Goal: Information Seeking & Learning: Check status

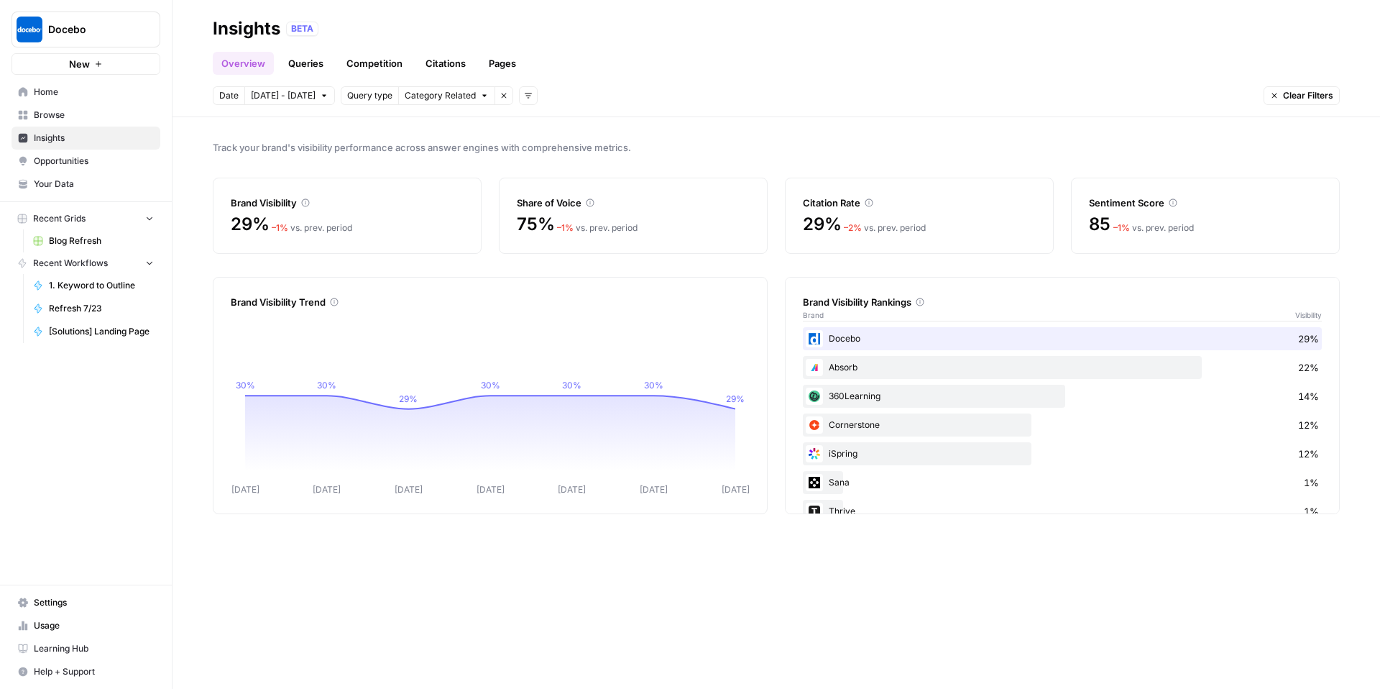
click at [288, 96] on span "[DATE] - [DATE]" at bounding box center [283, 95] width 65 height 13
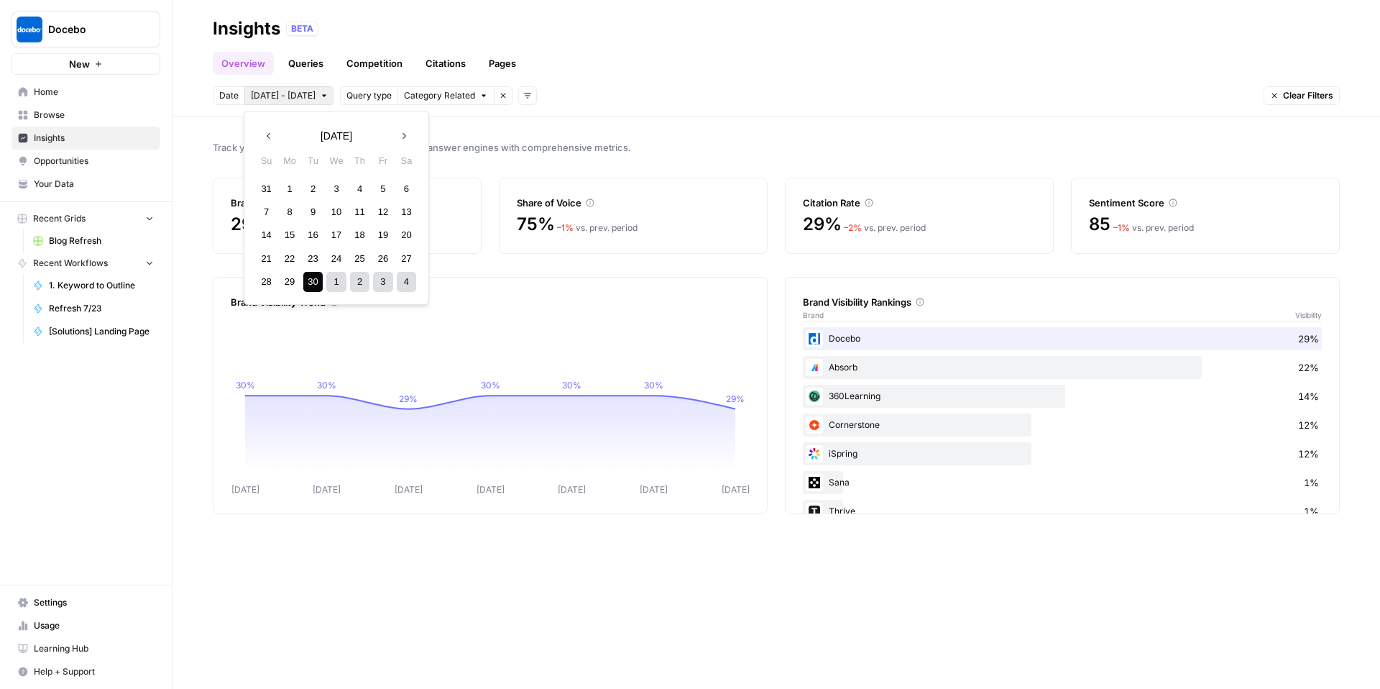
click at [270, 137] on icon "button" at bounding box center [269, 136] width 10 height 10
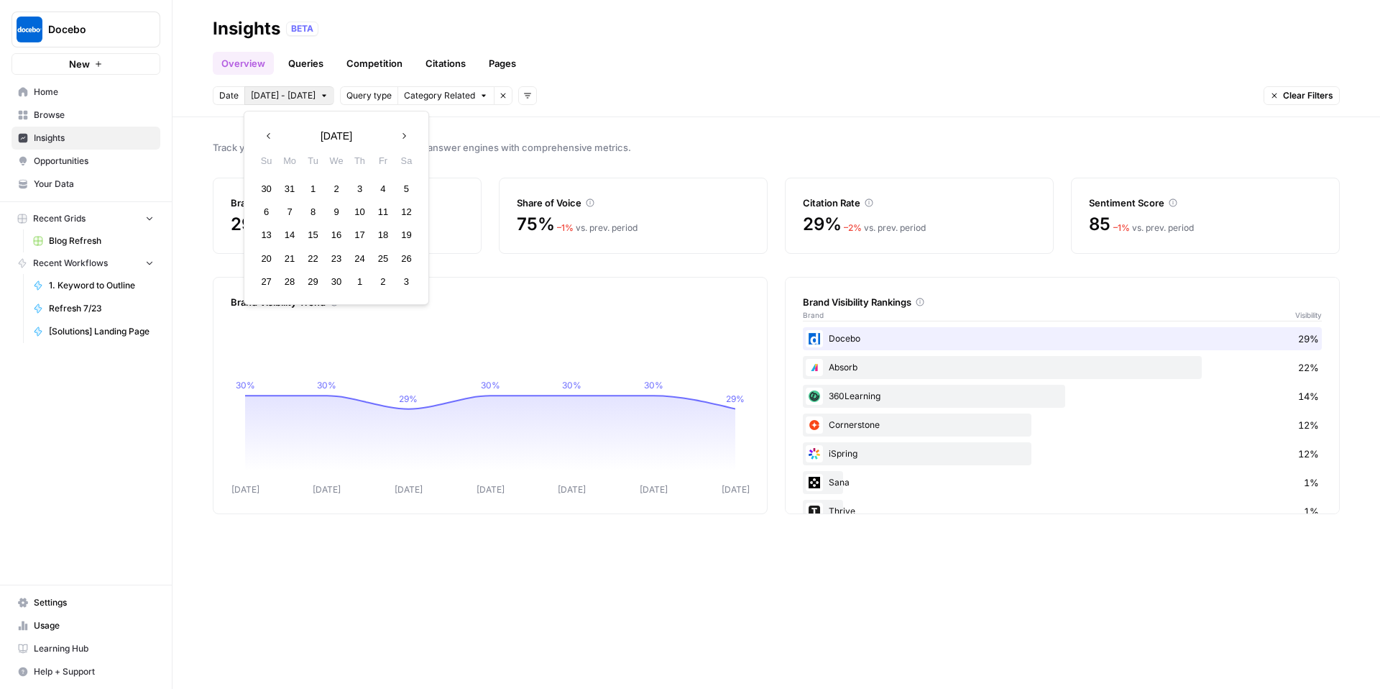
click at [270, 137] on icon "button" at bounding box center [269, 136] width 10 height 10
click at [341, 189] on div "1" at bounding box center [335, 188] width 19 height 19
click at [404, 139] on icon "button" at bounding box center [404, 136] width 10 height 10
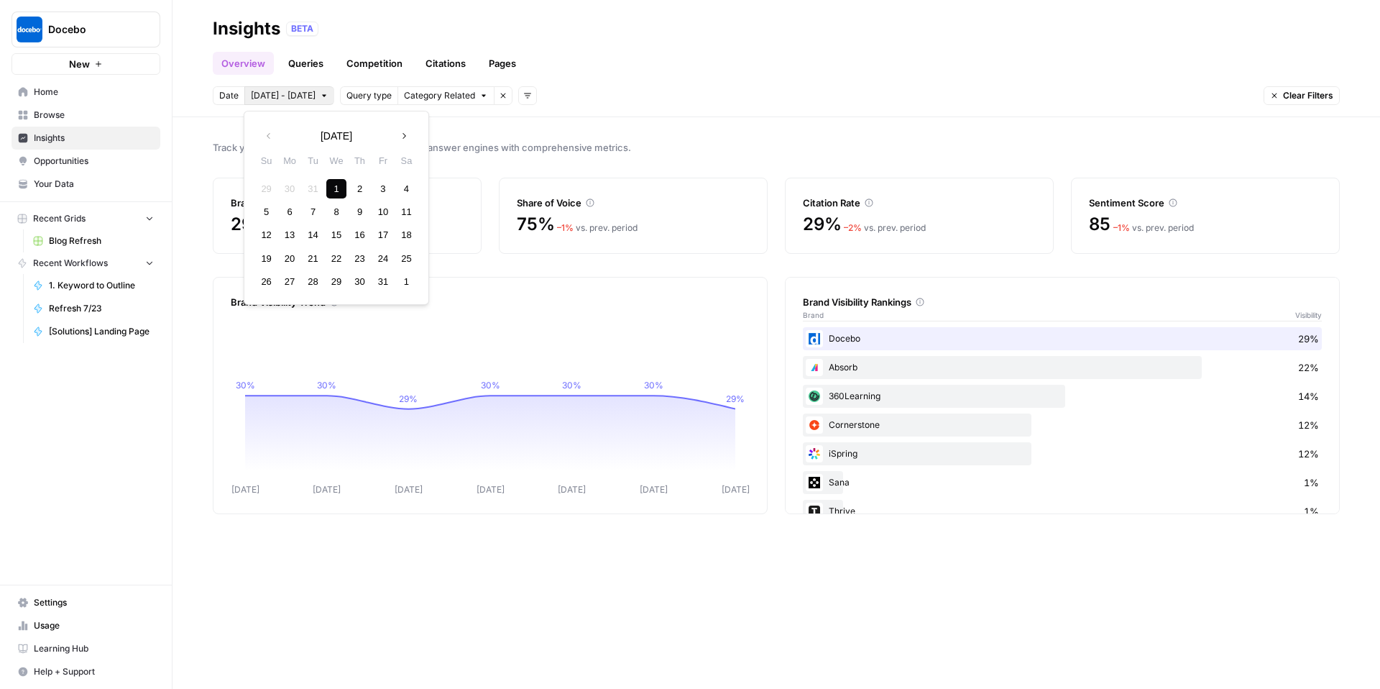
click at [404, 139] on icon "button" at bounding box center [404, 136] width 10 height 10
click at [284, 212] on div "3" at bounding box center [289, 211] width 19 height 19
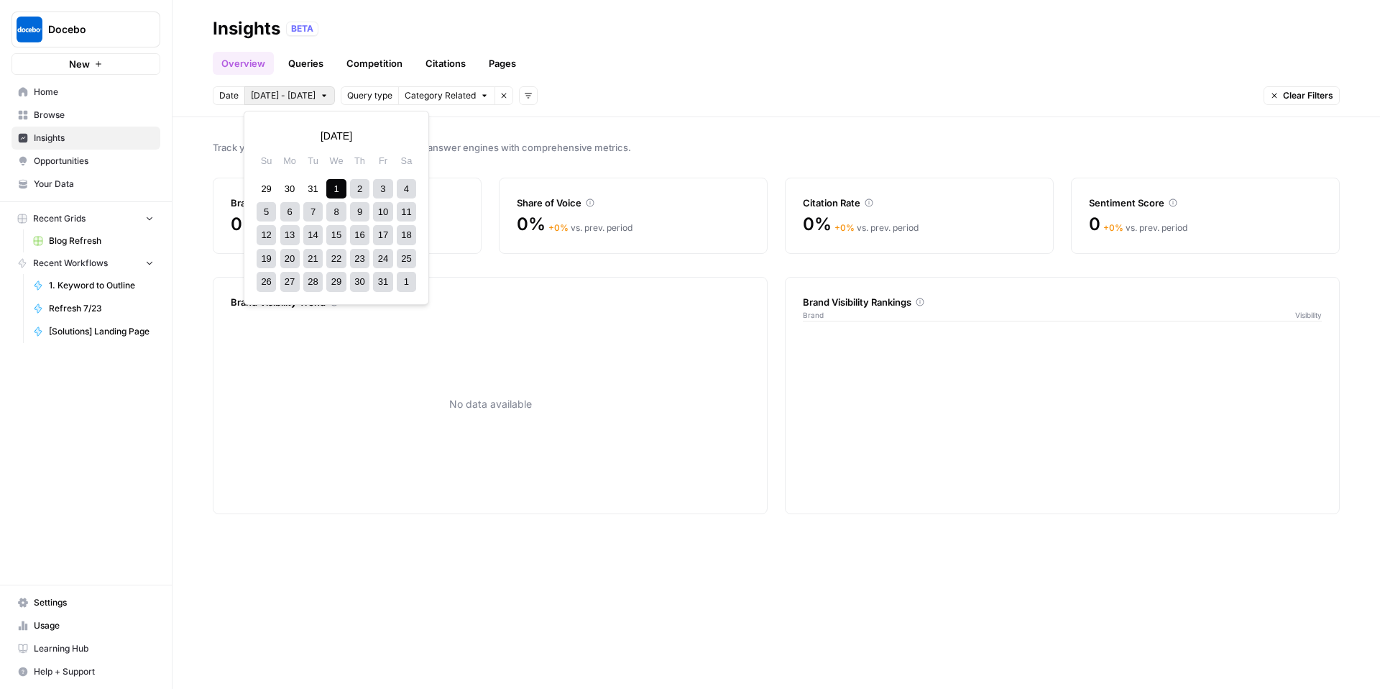
click at [290, 93] on span "[DATE] - [DATE]" at bounding box center [283, 95] width 65 height 13
click at [407, 137] on icon "button" at bounding box center [404, 136] width 10 height 10
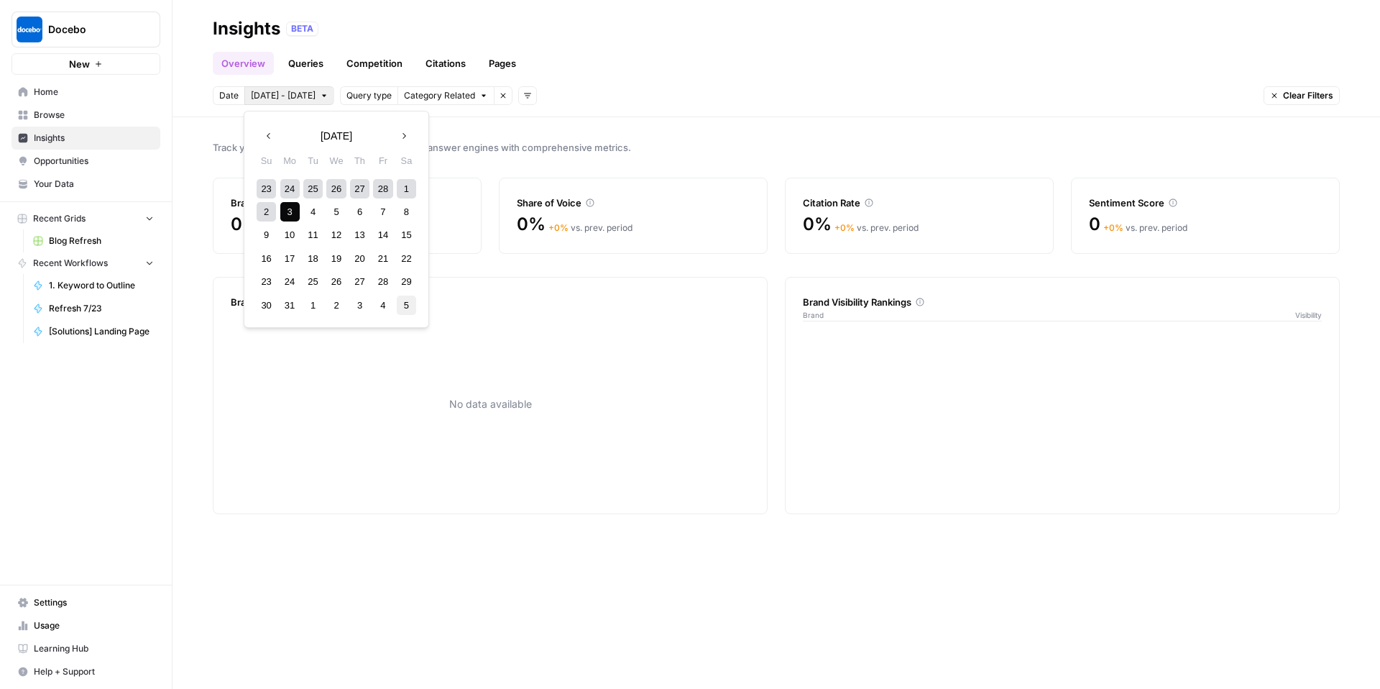
click at [406, 306] on div "5" at bounding box center [406, 304] width 19 height 19
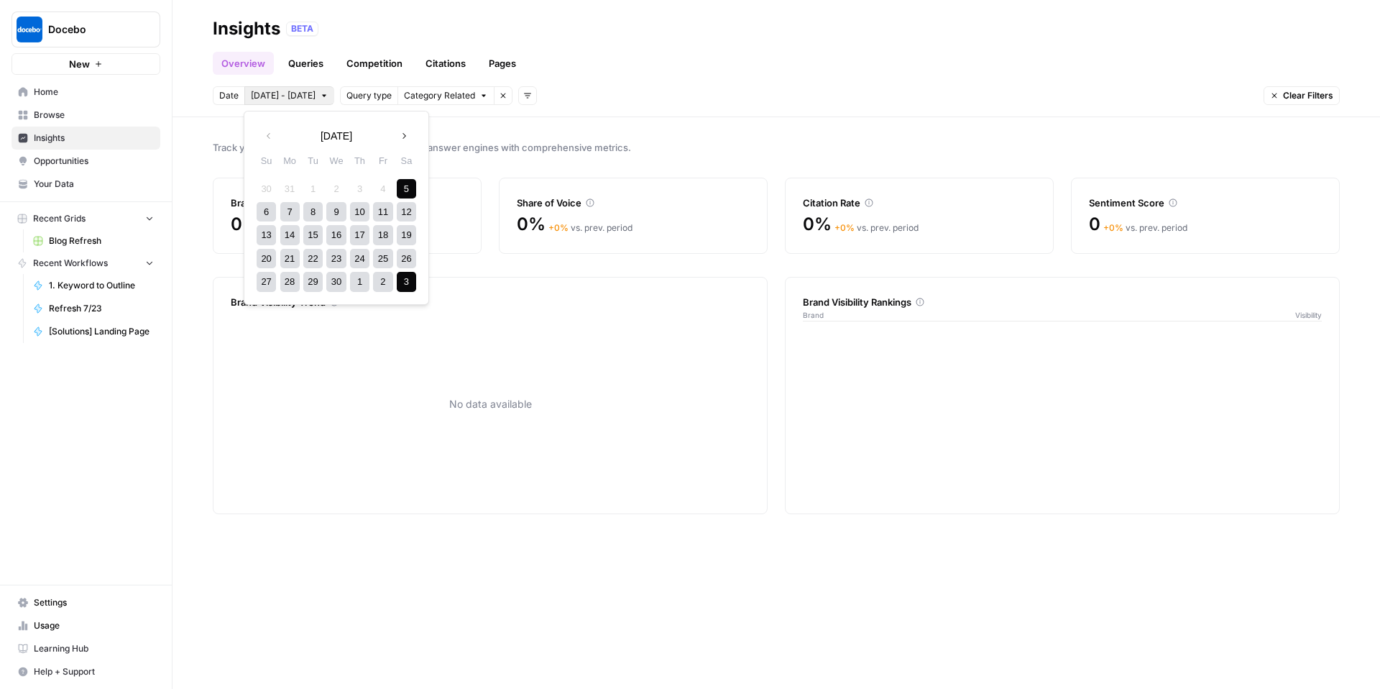
click at [403, 281] on div "3" at bounding box center [406, 281] width 19 height 19
click at [294, 95] on span "[DATE] - [DATE]" at bounding box center [283, 95] width 65 height 13
click at [404, 133] on icon "button" at bounding box center [404, 136] width 10 height 10
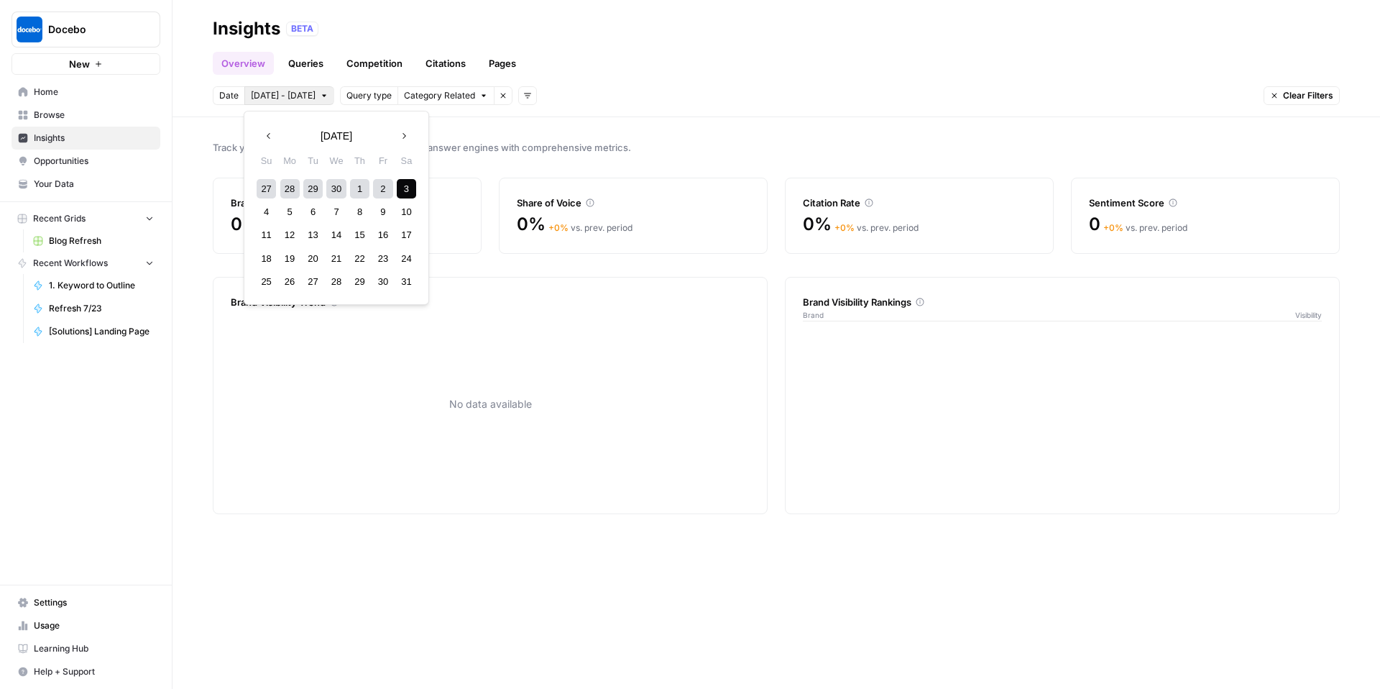
click at [404, 133] on icon "button" at bounding box center [404, 136] width 10 height 10
click at [268, 188] on div "1" at bounding box center [266, 188] width 19 height 19
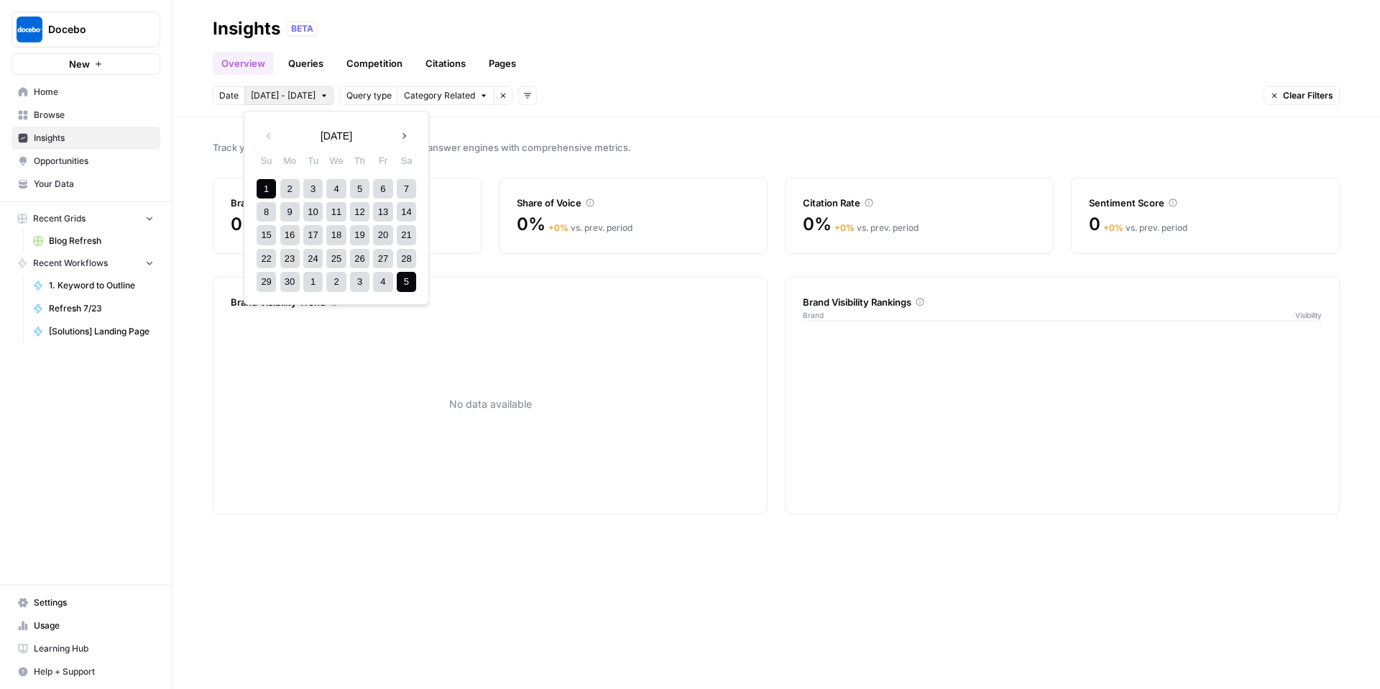
click at [410, 278] on div "5" at bounding box center [406, 281] width 19 height 19
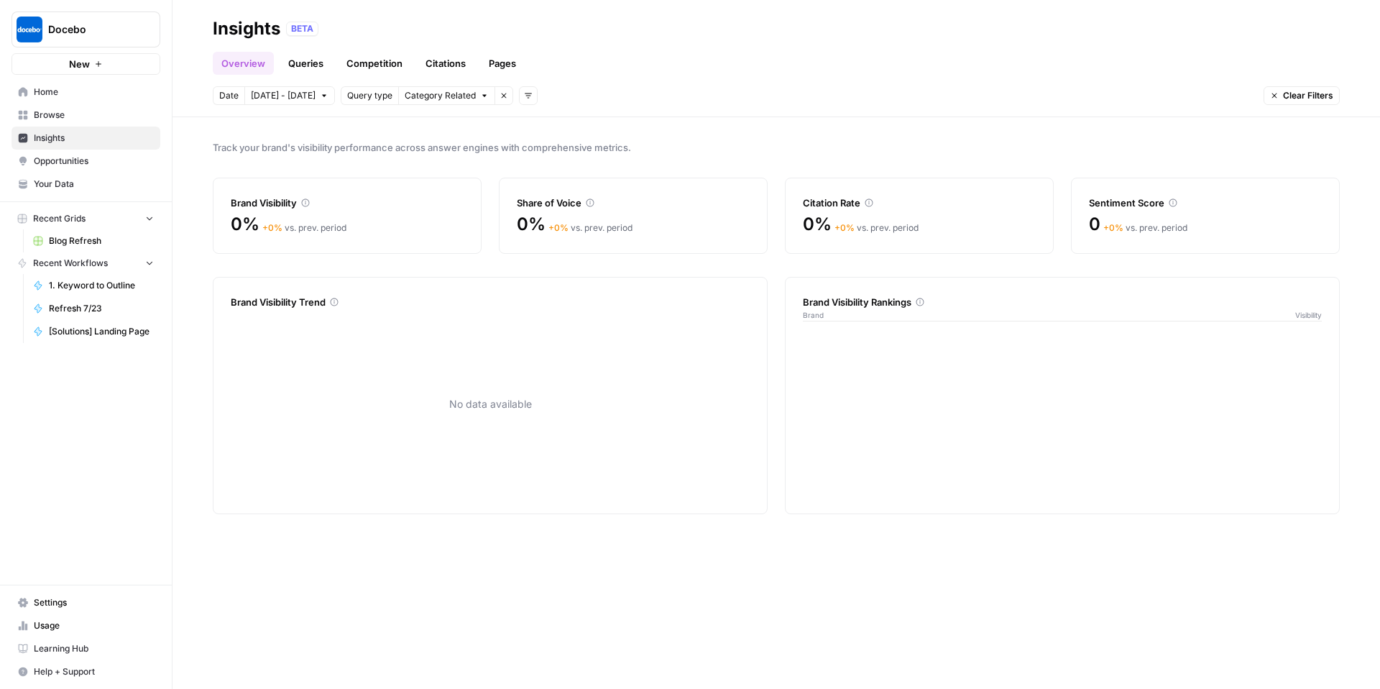
click at [274, 94] on span "[DATE] - [DATE]" at bounding box center [283, 95] width 65 height 13
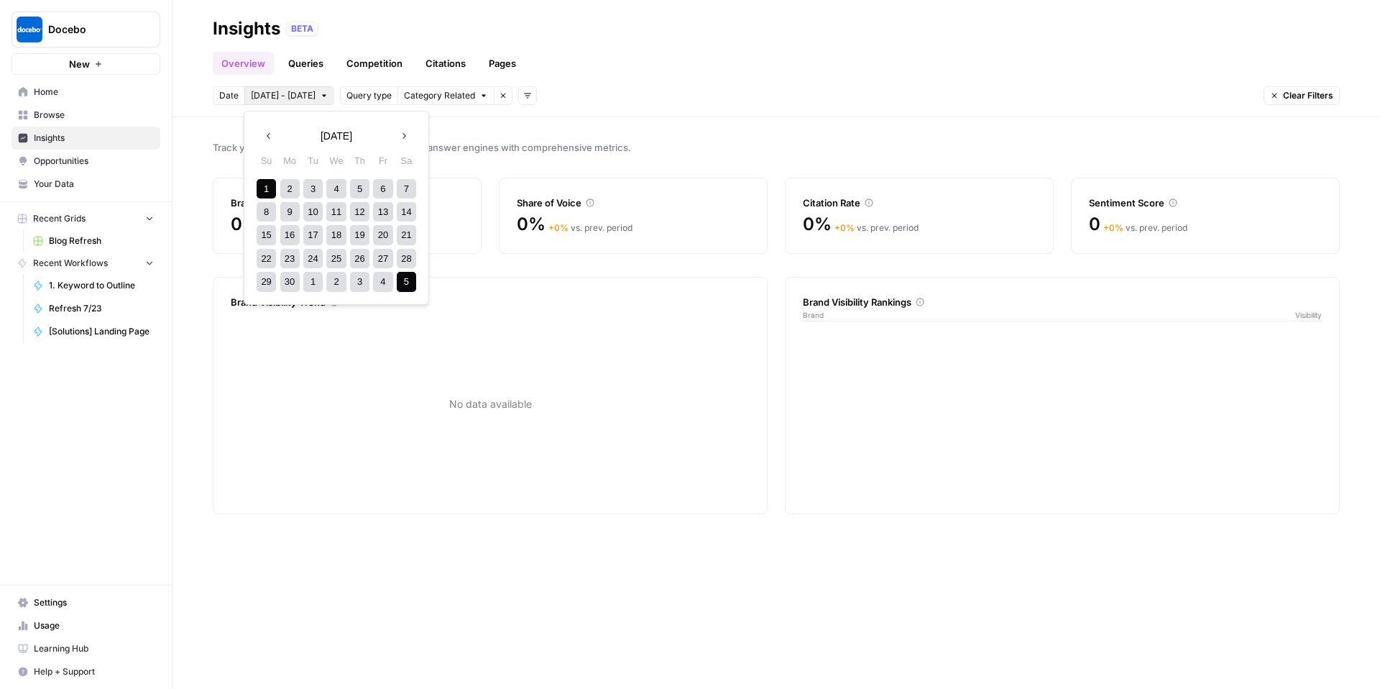
click at [499, 96] on icon "button" at bounding box center [503, 95] width 9 height 9
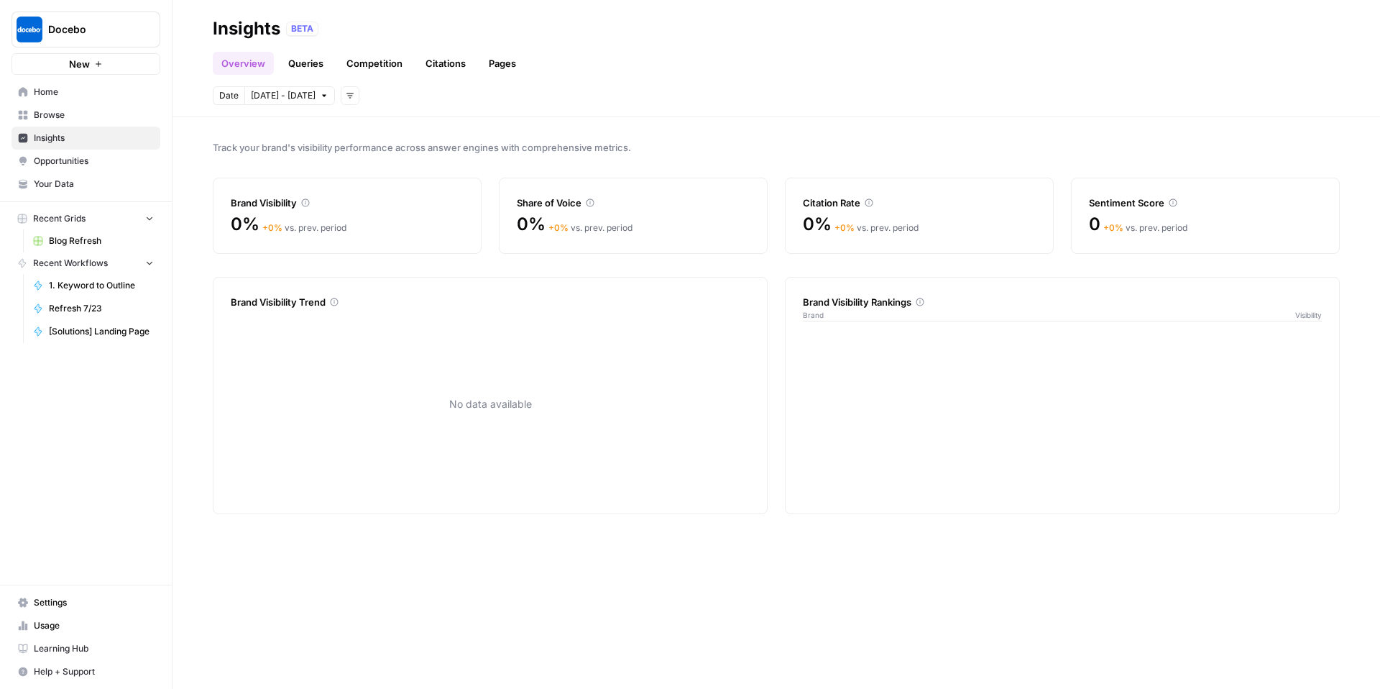
click at [288, 92] on span "[DATE] - [DATE]" at bounding box center [283, 95] width 65 height 13
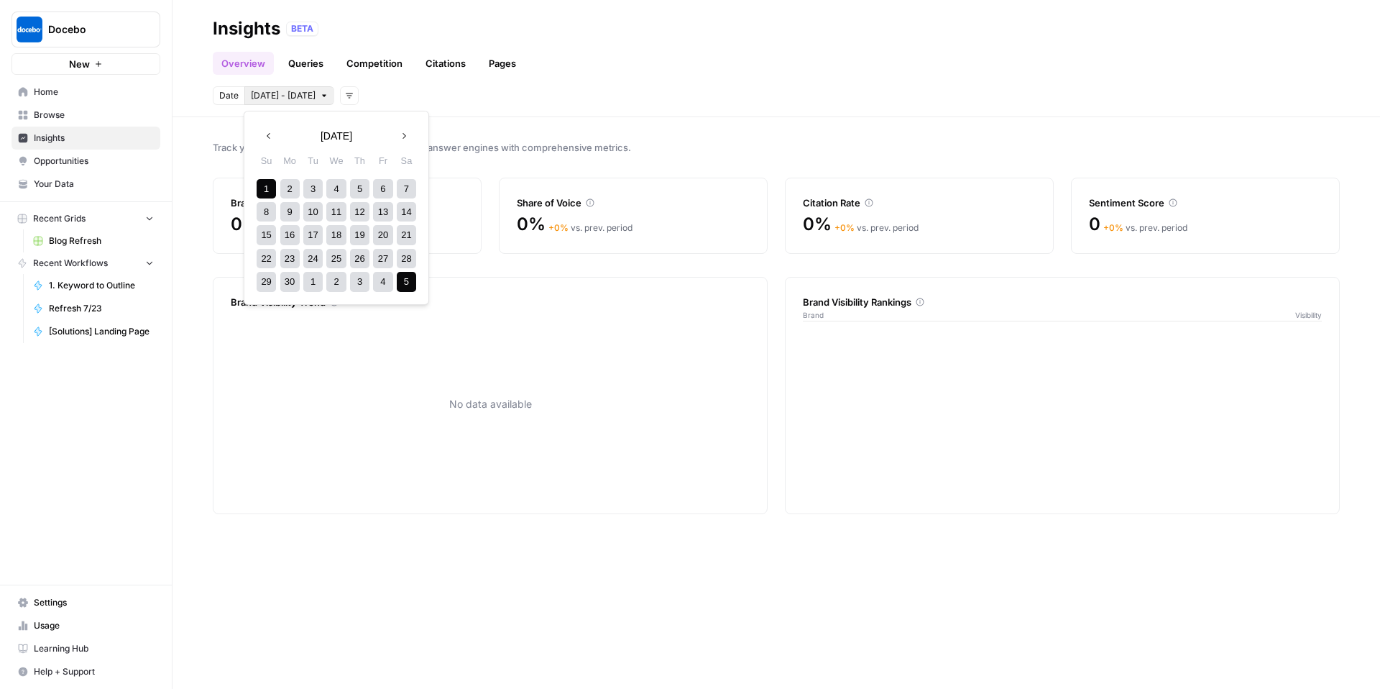
click at [404, 138] on icon "button" at bounding box center [404, 136] width 10 height 10
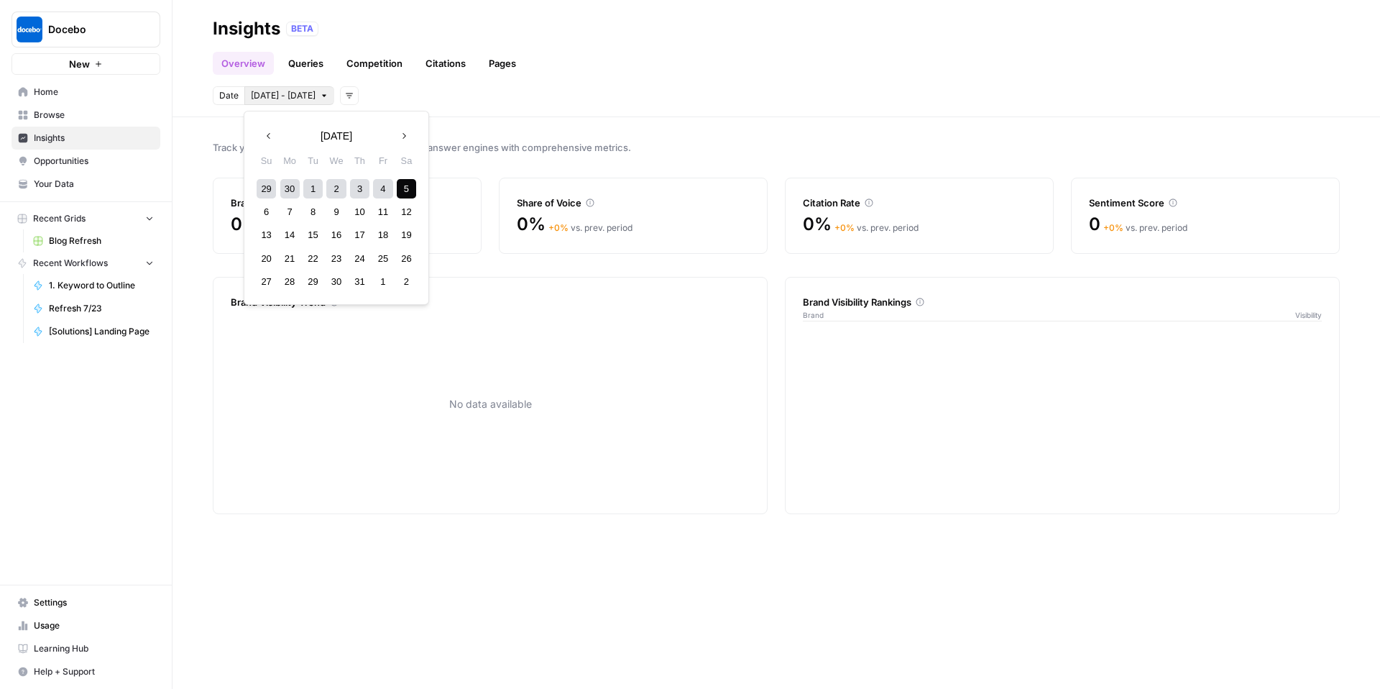
click at [404, 138] on icon "button" at bounding box center [404, 136] width 10 height 10
click at [377, 188] on div "1" at bounding box center [382, 188] width 19 height 19
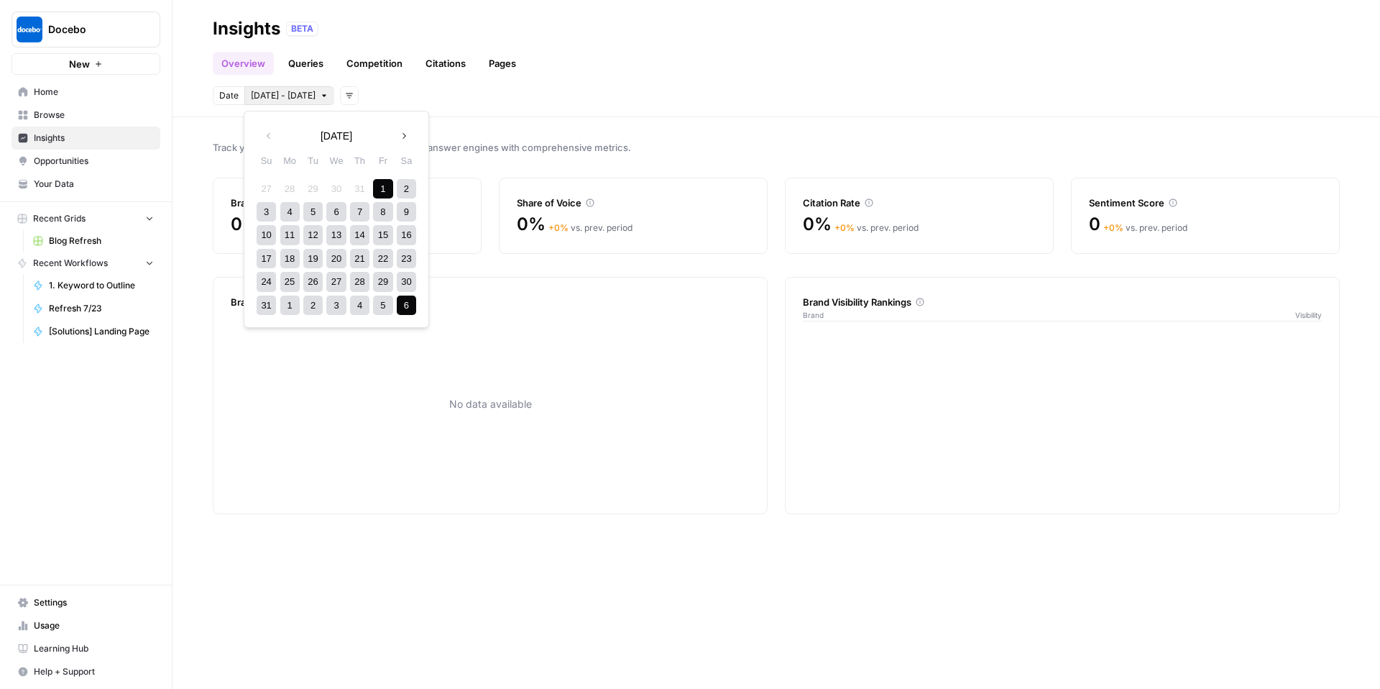
click at [401, 314] on div "6" at bounding box center [406, 304] width 19 height 19
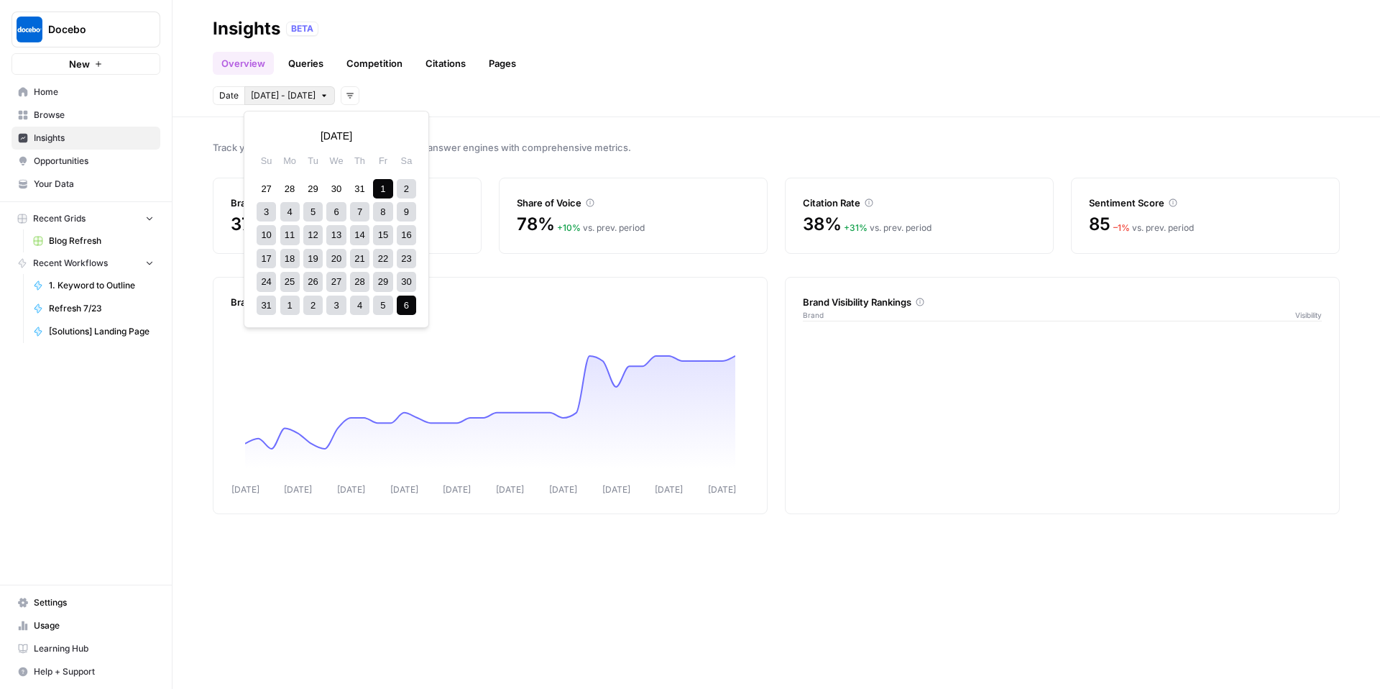
click at [272, 92] on span "[DATE] - [DATE]" at bounding box center [283, 95] width 65 height 13
click at [278, 147] on button "Previous month" at bounding box center [269, 136] width 26 height 26
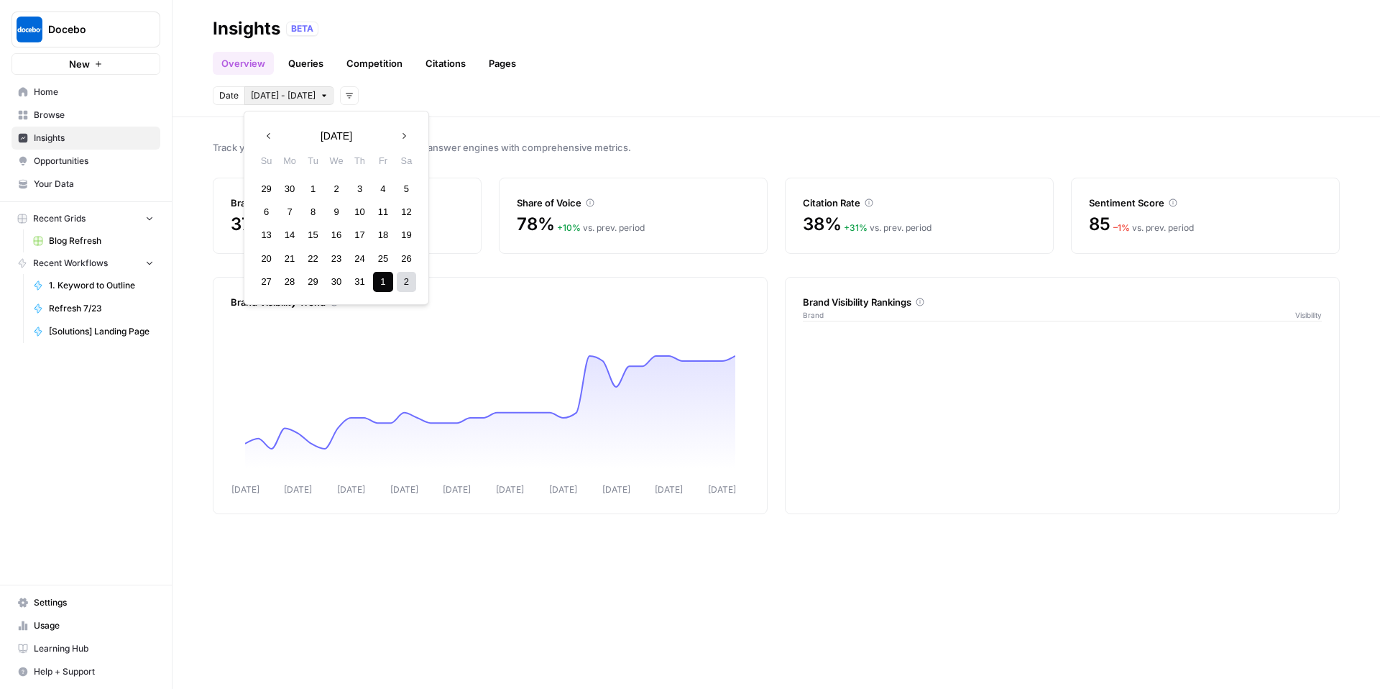
click at [307, 187] on div "1" at bounding box center [312, 188] width 19 height 19
click at [407, 134] on icon "button" at bounding box center [404, 136] width 10 height 10
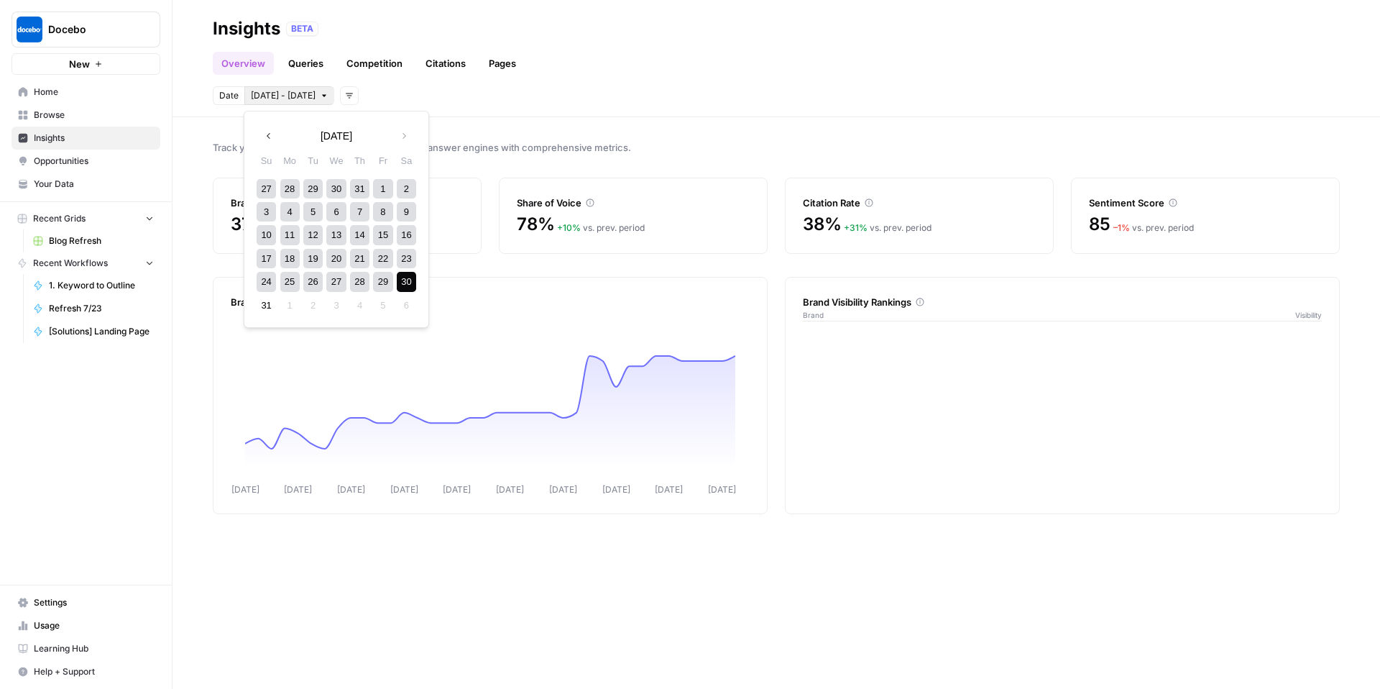
click at [410, 285] on div "30" at bounding box center [406, 281] width 19 height 19
click at [299, 96] on span "[DATE] - [DATE]" at bounding box center [283, 95] width 65 height 13
click at [410, 134] on button "Next month" at bounding box center [404, 136] width 26 height 26
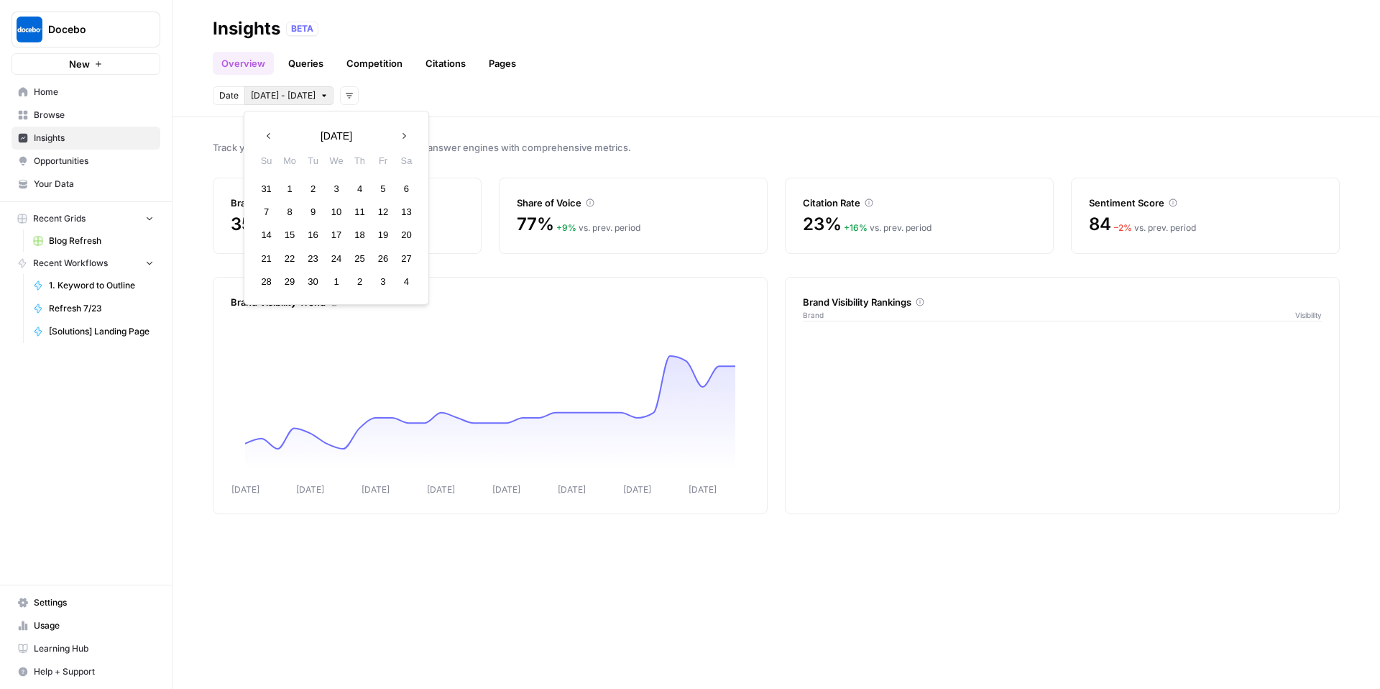
click at [288, 185] on div "1" at bounding box center [289, 188] width 19 height 19
click at [408, 136] on span "Next month" at bounding box center [408, 136] width 1 height 1
click at [286, 211] on div "6" at bounding box center [289, 211] width 19 height 19
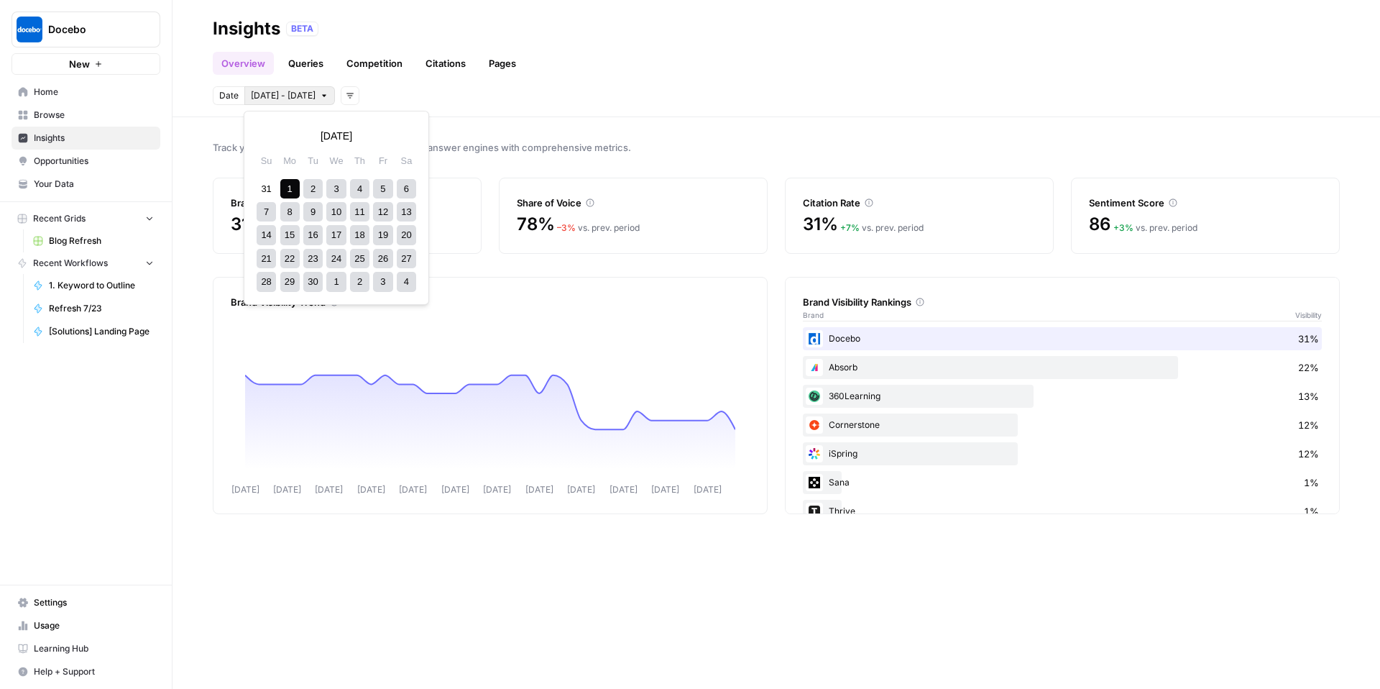
click at [277, 95] on span "[DATE] - [DATE]" at bounding box center [283, 95] width 65 height 13
click at [267, 137] on icon "button" at bounding box center [269, 136] width 10 height 10
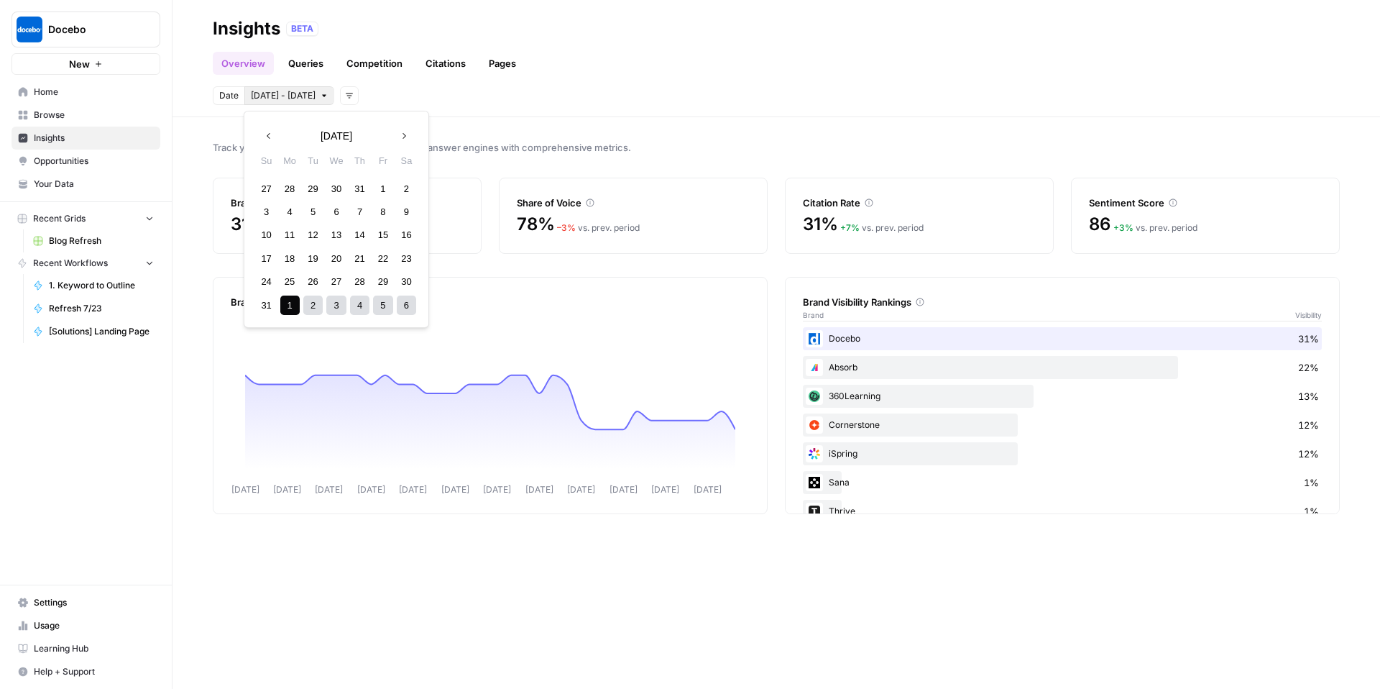
click at [382, 187] on div "1" at bounding box center [382, 188] width 19 height 19
click at [399, 132] on icon "button" at bounding box center [404, 136] width 10 height 10
click at [331, 191] on div "1" at bounding box center [335, 188] width 19 height 19
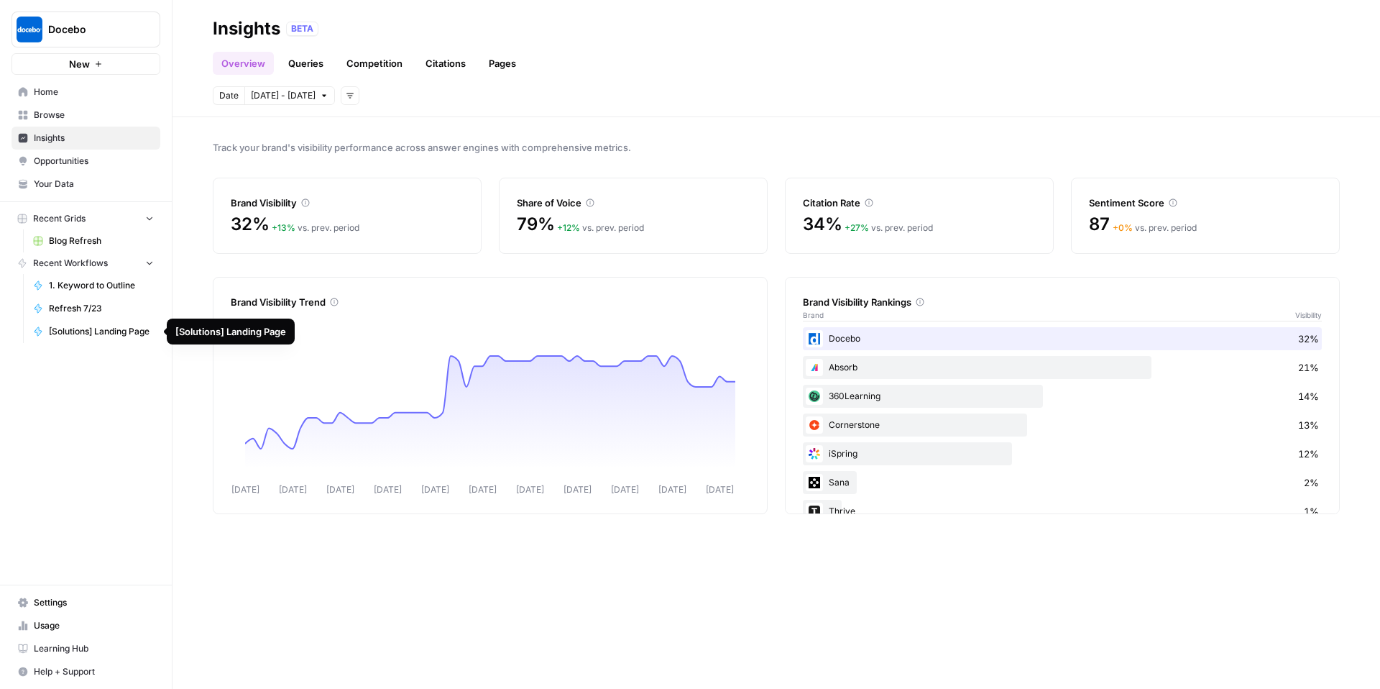
click at [98, 339] on link "[Solutions] Landing Page" at bounding box center [94, 331] width 134 height 23
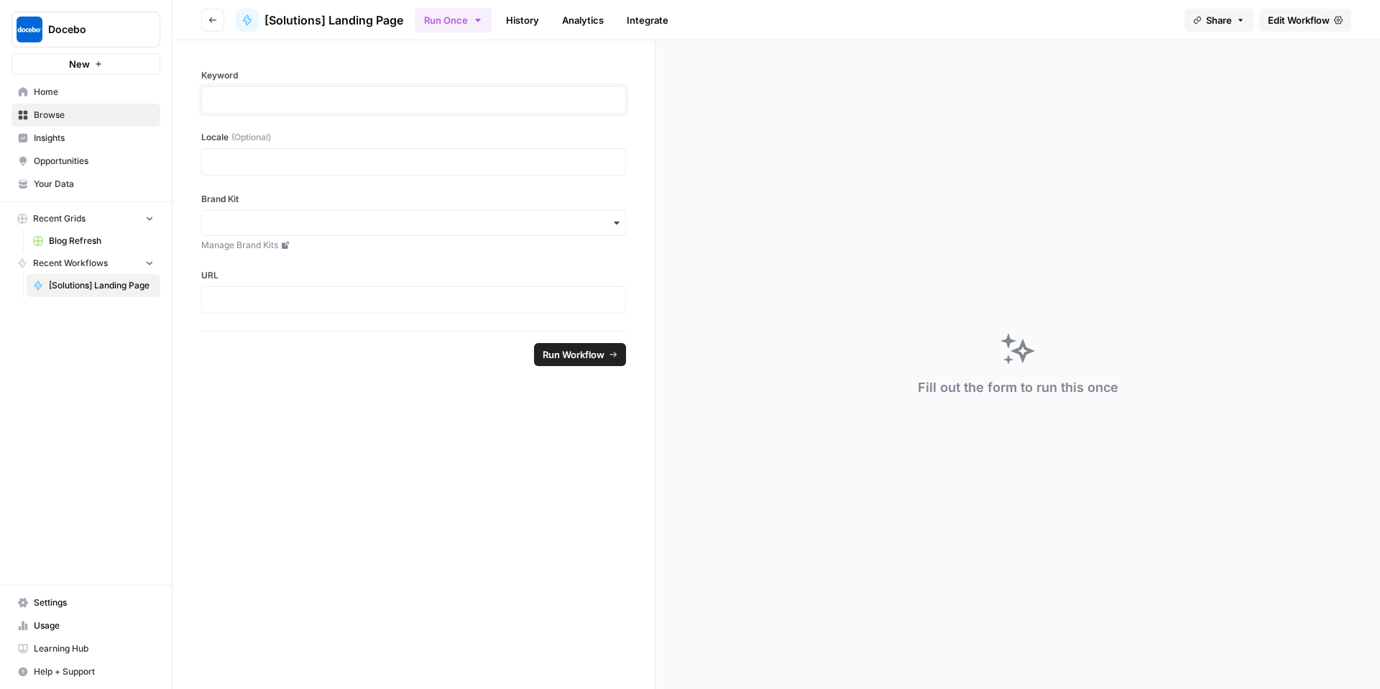
click at [272, 97] on p at bounding box center [414, 100] width 406 height 14
click at [72, 141] on span "Insights" at bounding box center [94, 138] width 120 height 13
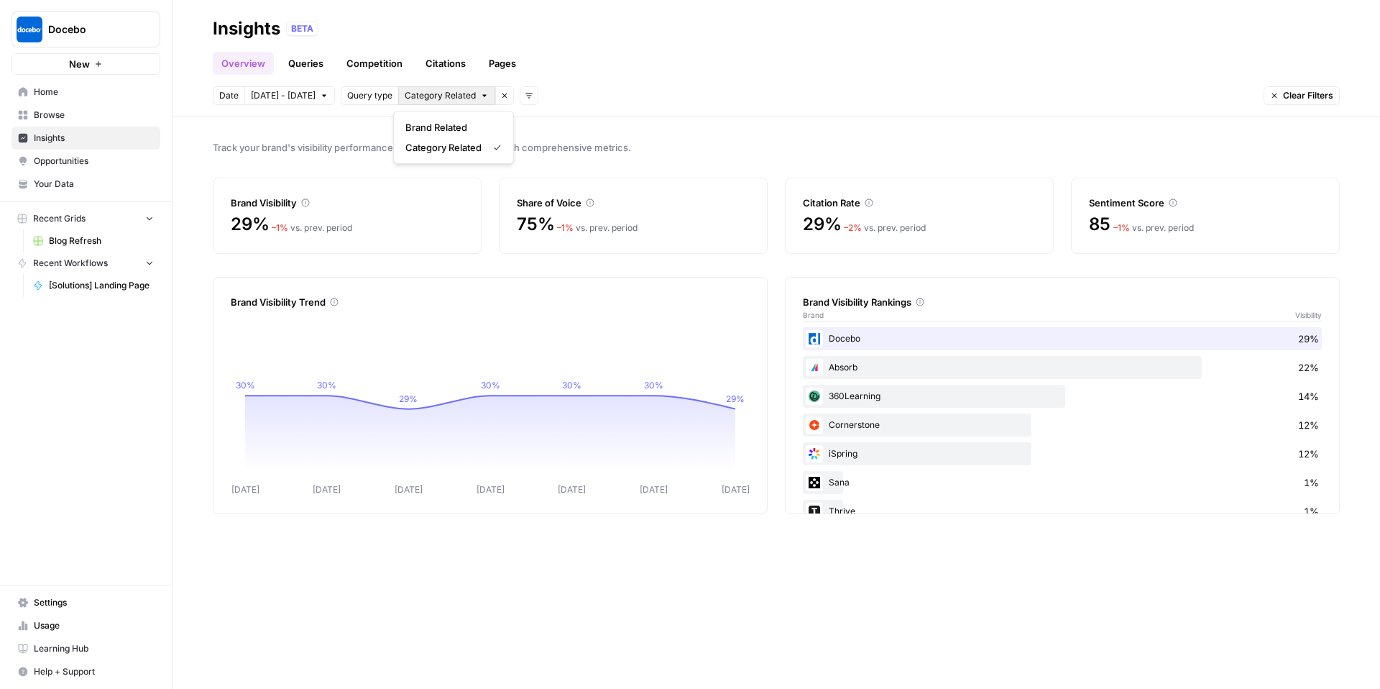
click at [442, 96] on span "Category Related" at bounding box center [440, 95] width 71 height 13
click at [444, 124] on span "Brand Related" at bounding box center [450, 127] width 91 height 14
click at [300, 98] on span "[DATE] - [DATE]" at bounding box center [283, 95] width 65 height 13
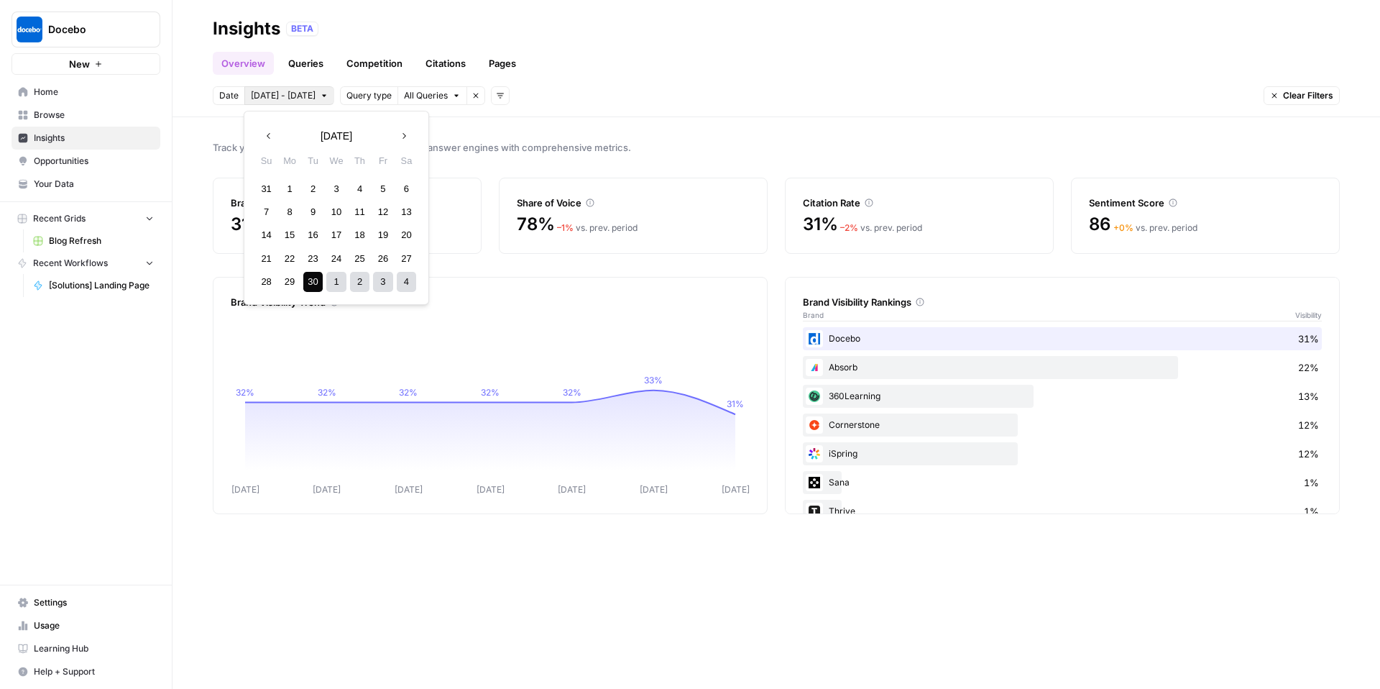
click at [441, 98] on span "All Queries" at bounding box center [426, 95] width 44 height 13
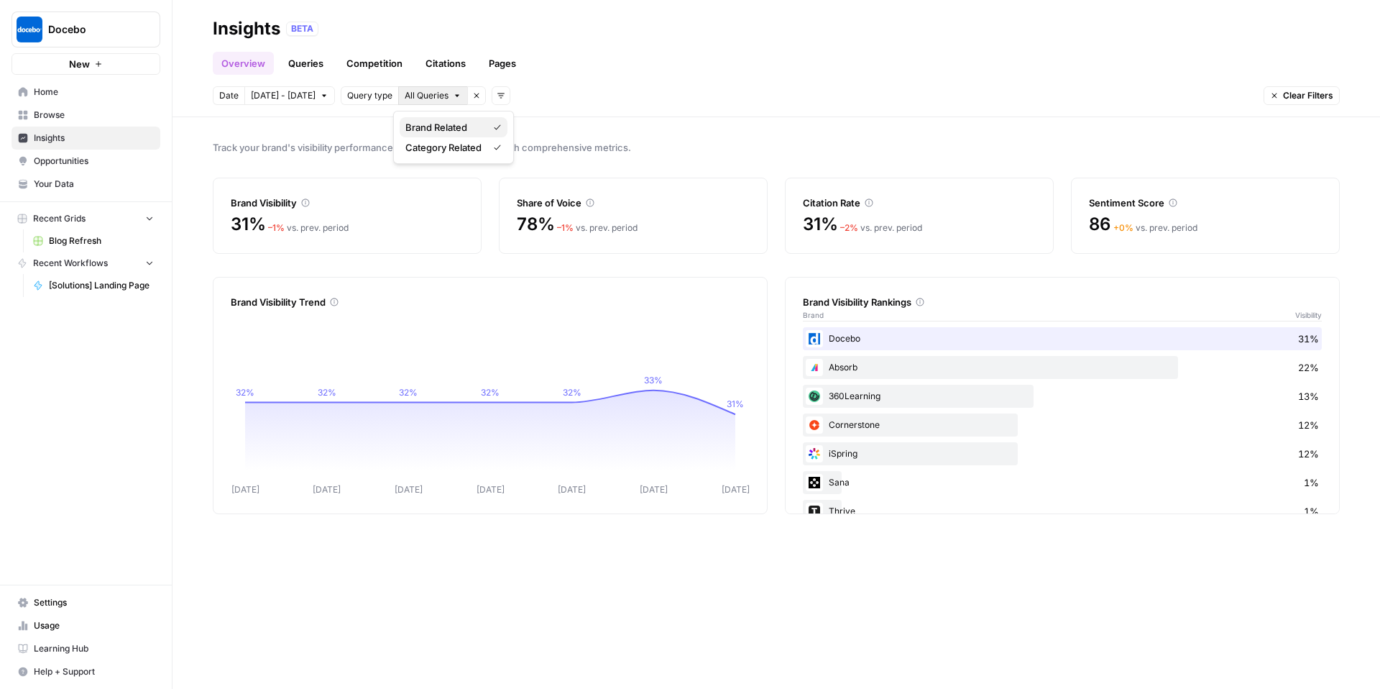
click at [446, 135] on button "Brand Related" at bounding box center [454, 127] width 108 height 20
click at [449, 101] on span "Category Related" at bounding box center [440, 95] width 71 height 13
click at [456, 141] on span "Category Related" at bounding box center [443, 147] width 76 height 14
click at [82, 163] on span "Opportunities" at bounding box center [94, 161] width 120 height 13
